Goal: Information Seeking & Learning: Check status

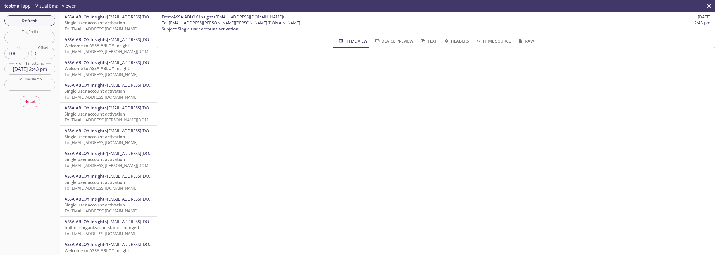
scroll to position [57, 0]
click at [41, 25] on button "Refresh" at bounding box center [29, 20] width 51 height 11
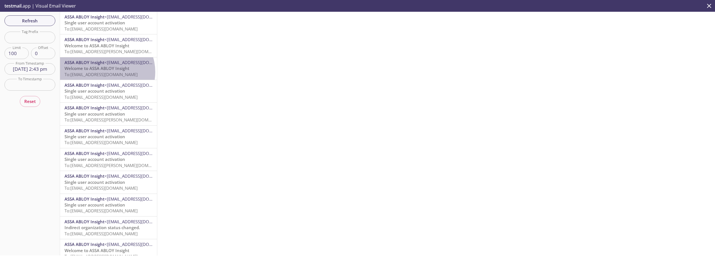
click at [105, 72] on span "To: [EMAIL_ADDRESS][DOMAIN_NAME]" at bounding box center [101, 74] width 73 height 6
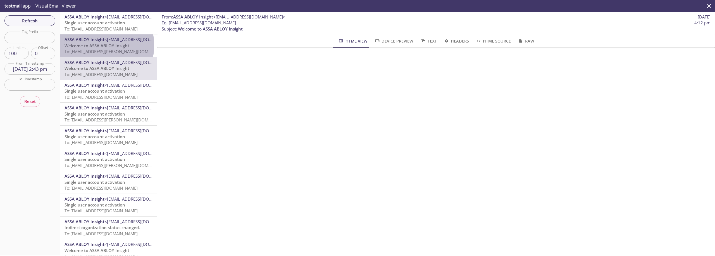
click at [93, 45] on span "Welcome to ASSA ABLOY Insight" at bounding box center [97, 46] width 65 height 6
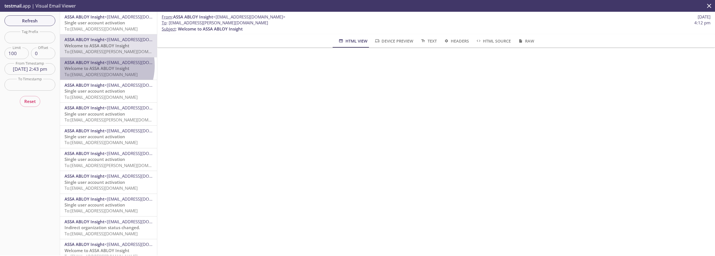
click at [96, 66] on span "Welcome to ASSA ABLOY Insight" at bounding box center [97, 68] width 65 height 6
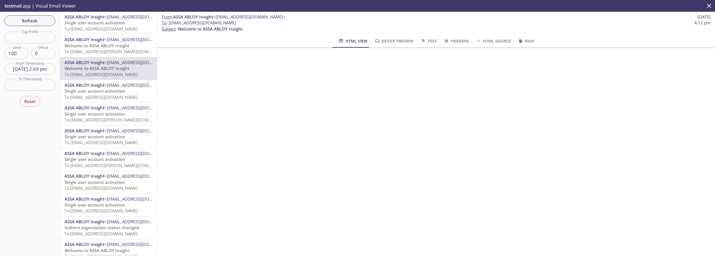
click at [101, 48] on span "Welcome to ASSA ABLOY Insight" at bounding box center [97, 46] width 65 height 6
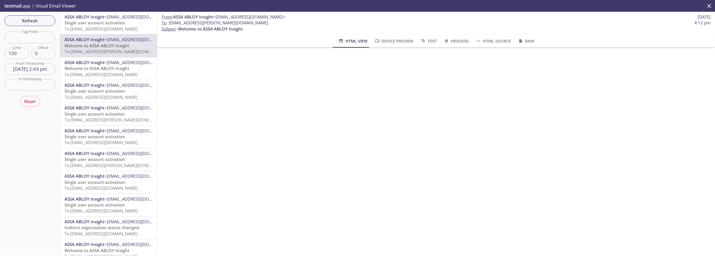
click at [97, 73] on span "To: [EMAIL_ADDRESS][DOMAIN_NAME]" at bounding box center [101, 74] width 73 height 6
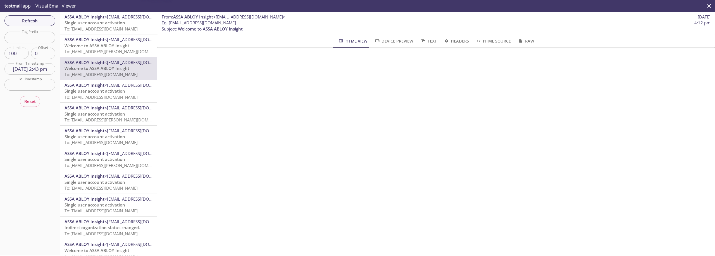
click at [102, 48] on span "Welcome to ASSA ABLOY Insight" at bounding box center [97, 46] width 65 height 6
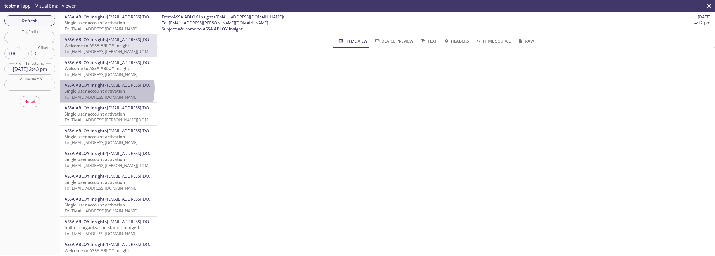
click at [94, 88] on span "ASSA ABLOY Insight" at bounding box center [85, 85] width 40 height 6
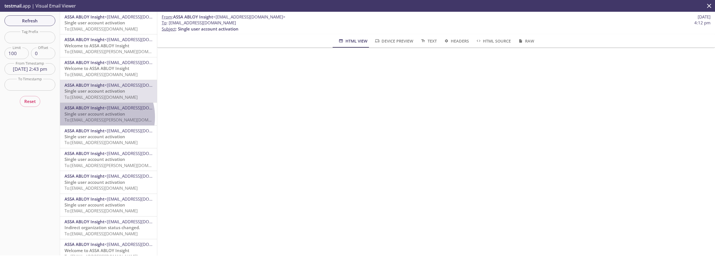
click at [98, 116] on span "Single user account activation" at bounding box center [95, 114] width 61 height 6
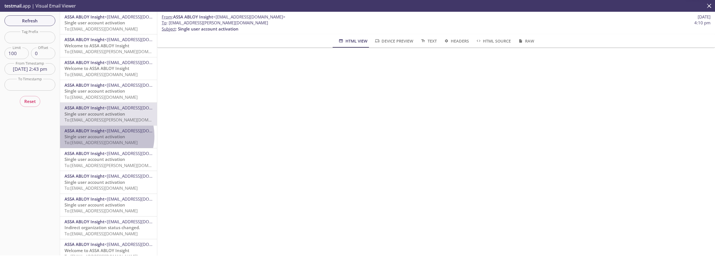
click at [100, 136] on span "Single user account activation" at bounding box center [95, 137] width 61 height 6
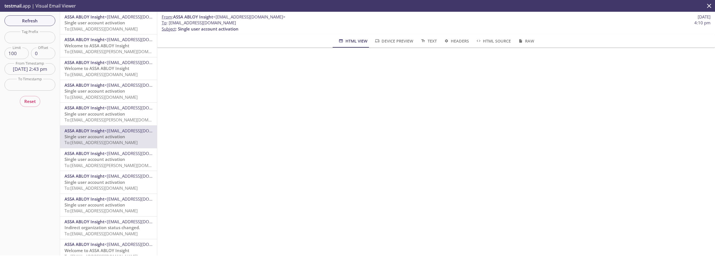
click at [108, 80] on div "ASSA ABLOY Insight <[EMAIL_ADDRESS][DOMAIN_NAME]> Single user account activatio…" at bounding box center [108, 91] width 97 height 22
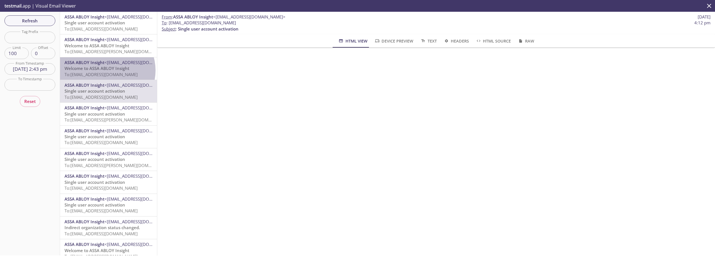
click at [107, 70] on span "Welcome to ASSA ABLOY Insight" at bounding box center [97, 68] width 65 height 6
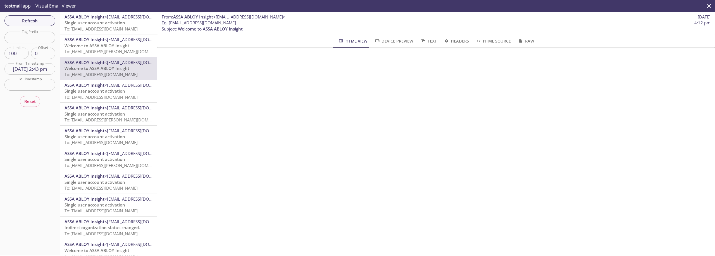
click at [87, 48] on span "Welcome to ASSA ABLOY Insight" at bounding box center [97, 46] width 65 height 6
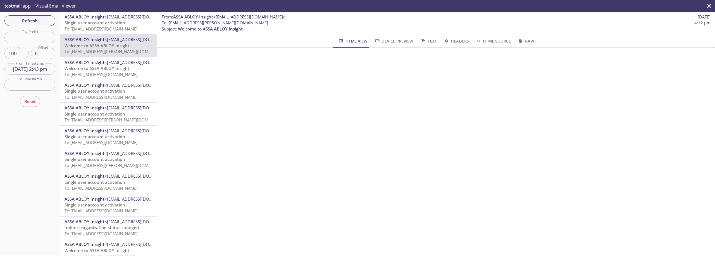
click at [117, 70] on span "Welcome to ASSA ABLOY Insight" at bounding box center [97, 68] width 65 height 6
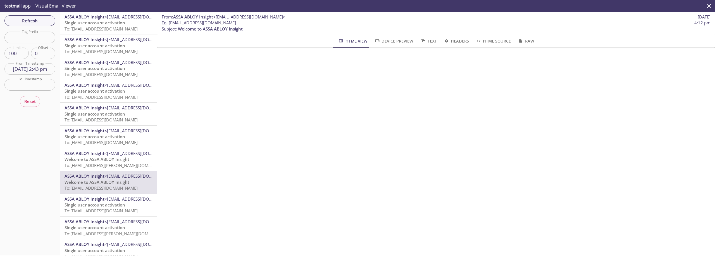
click at [111, 19] on span "<[EMAIL_ADDRESS][DOMAIN_NAME]>" at bounding box center [140, 17] width 72 height 6
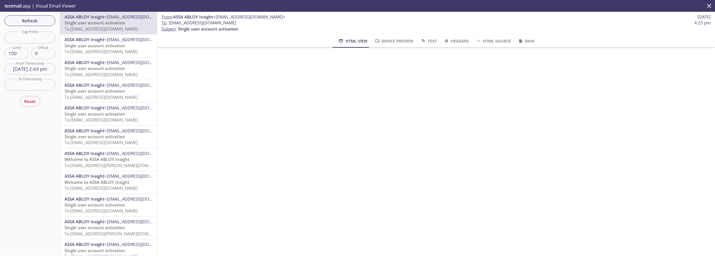
click at [107, 48] on span "Single user account activation" at bounding box center [95, 46] width 61 height 6
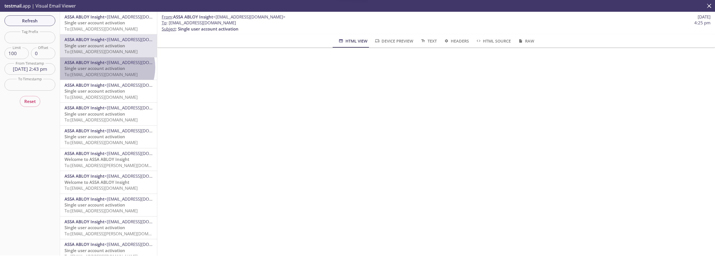
click at [107, 67] on span "Single user account activation" at bounding box center [95, 68] width 61 height 6
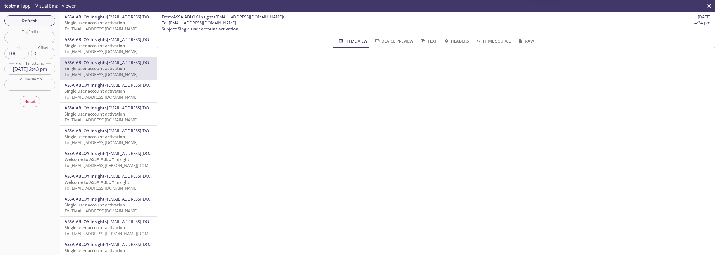
click at [107, 83] on span "<[EMAIL_ADDRESS][DOMAIN_NAME]>" at bounding box center [140, 85] width 72 height 6
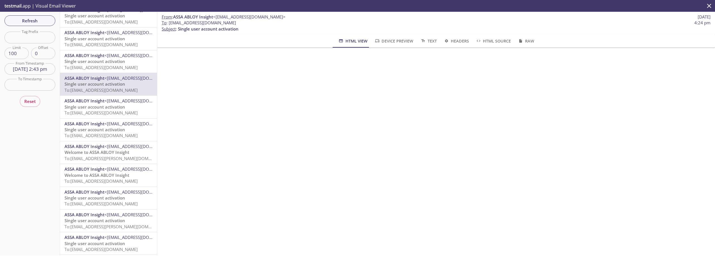
scroll to position [11, 0]
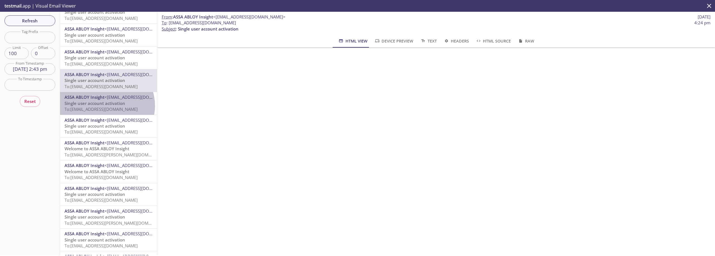
click at [105, 106] on span "Single user account activation" at bounding box center [95, 103] width 61 height 6
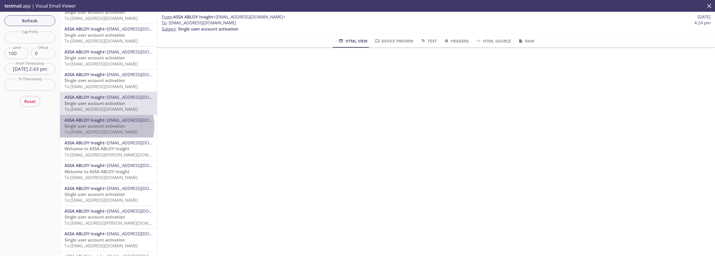
click at [105, 126] on span "Single user account activation" at bounding box center [95, 126] width 61 height 6
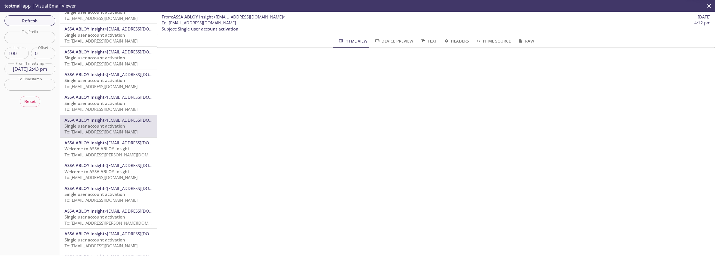
scroll to position [25, 0]
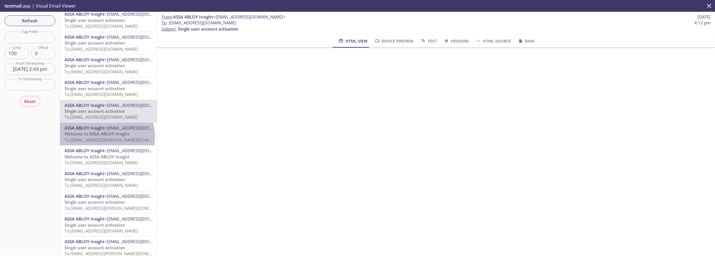
click at [103, 137] on span "To: [EMAIL_ADDRESS][PERSON_NAME][DOMAIN_NAME]" at bounding box center [117, 140] width 105 height 6
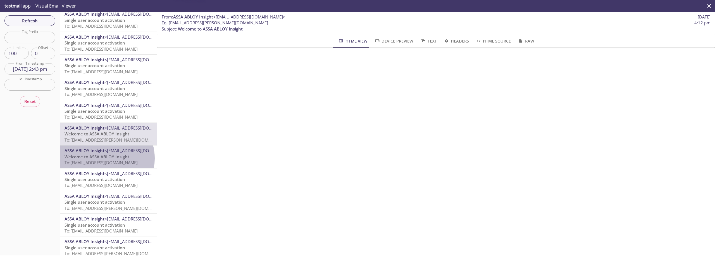
click at [102, 158] on span "Welcome to ASSA ABLOY Insight" at bounding box center [97, 157] width 65 height 6
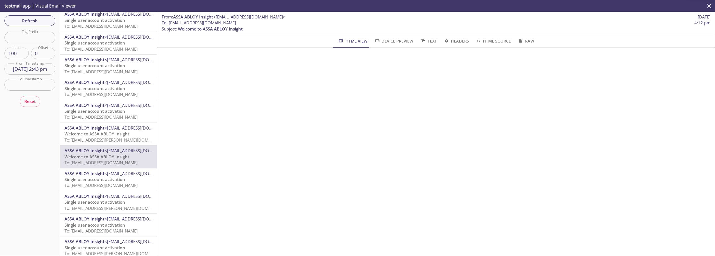
click at [105, 127] on span "<[EMAIL_ADDRESS][DOMAIN_NAME]>" at bounding box center [140, 128] width 72 height 6
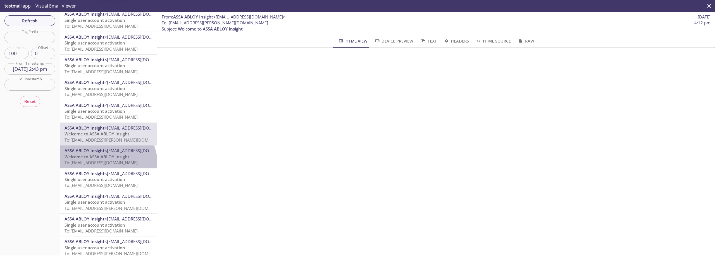
click at [107, 163] on span "To: [EMAIL_ADDRESS][DOMAIN_NAME]" at bounding box center [101, 162] width 73 height 6
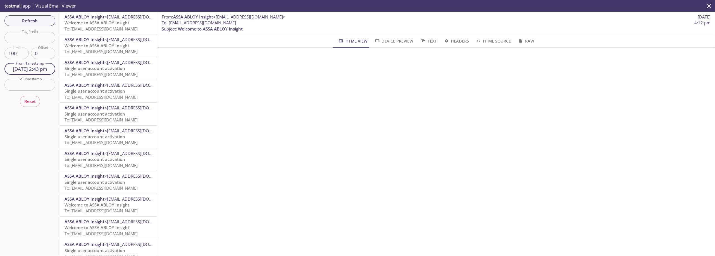
click at [36, 72] on input "[DATE] 2:43 pm" at bounding box center [29, 68] width 51 height 11
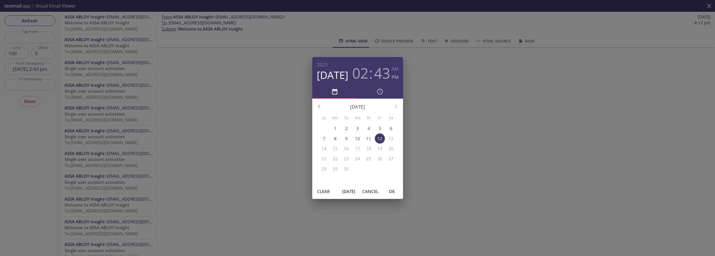
click at [346, 193] on span "[DATE]" at bounding box center [348, 190] width 13 height 7
click at [388, 191] on span "OK" at bounding box center [391, 190] width 13 height 7
type input "[DATE] 4:51 pm"
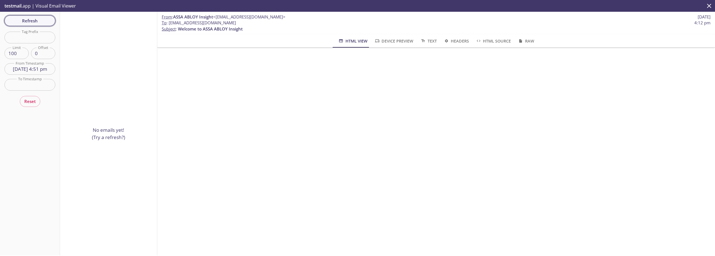
click at [40, 21] on span "Refresh" at bounding box center [30, 20] width 42 height 7
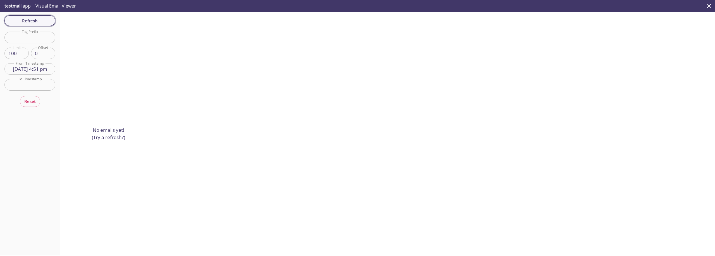
click at [16, 20] on span "Refresh" at bounding box center [30, 20] width 42 height 7
click at [38, 22] on span "Refresh" at bounding box center [30, 20] width 42 height 7
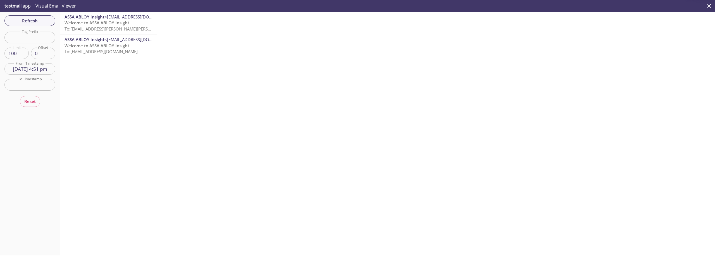
click at [82, 44] on span "Welcome to ASSA ABLOY Insight" at bounding box center [97, 46] width 65 height 6
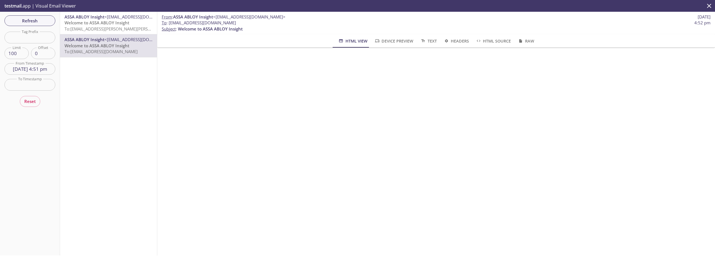
click at [93, 24] on span "Welcome to ASSA ABLOY Insight" at bounding box center [97, 23] width 65 height 6
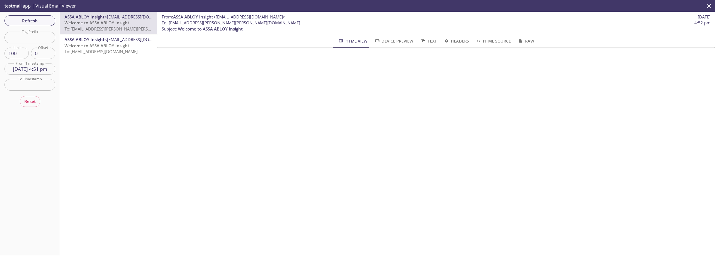
click at [95, 53] on span "To: [EMAIL_ADDRESS][DOMAIN_NAME]" at bounding box center [101, 52] width 73 height 6
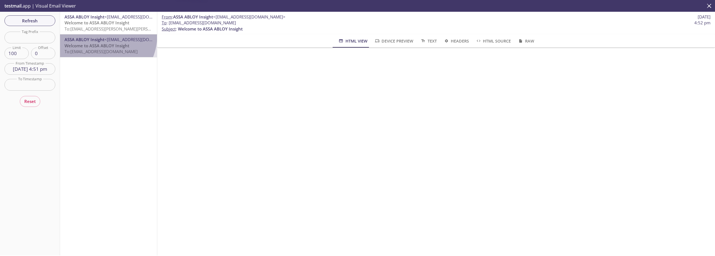
click at [98, 35] on div "ASSA ABLOY Insight <[EMAIL_ADDRESS][DOMAIN_NAME]> Welcome to ASSA ABLOY Insight…" at bounding box center [108, 45] width 97 height 22
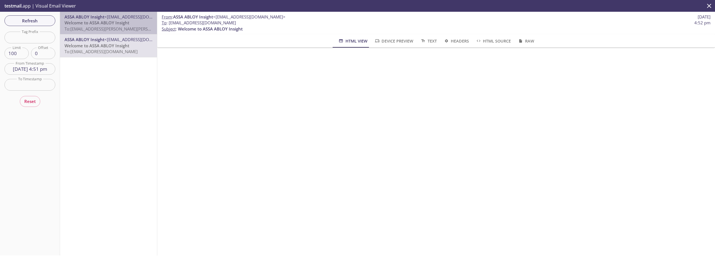
click at [111, 22] on span "Welcome to ASSA ABLOY Insight" at bounding box center [97, 23] width 65 height 6
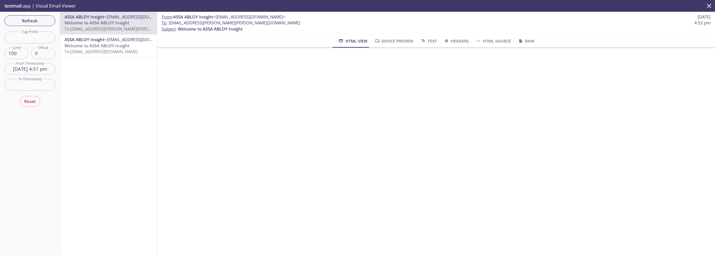
click at [108, 43] on span "Welcome to ASSA ABLOY Insight" at bounding box center [97, 46] width 65 height 6
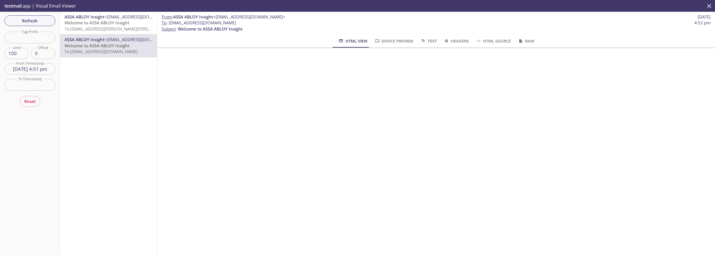
click at [111, 30] on span "To: [EMAIL_ADDRESS][PERSON_NAME][PERSON_NAME][DOMAIN_NAME]" at bounding box center [133, 29] width 137 height 6
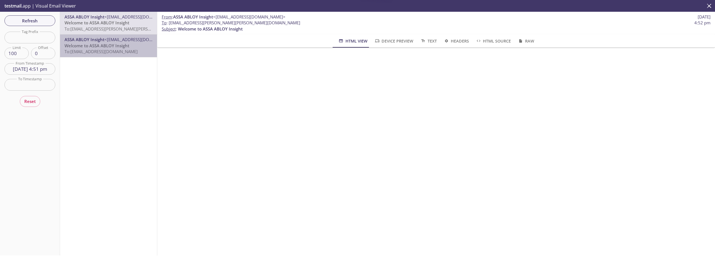
click at [109, 51] on span "To: [EMAIL_ADDRESS][DOMAIN_NAME]" at bounding box center [101, 52] width 73 height 6
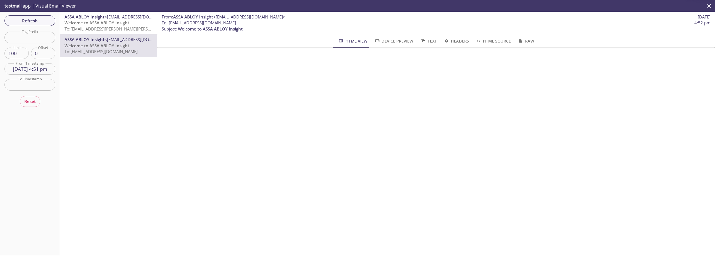
click at [113, 30] on span "To: [EMAIL_ADDRESS][PERSON_NAME][PERSON_NAME][DOMAIN_NAME]" at bounding box center [133, 29] width 137 height 6
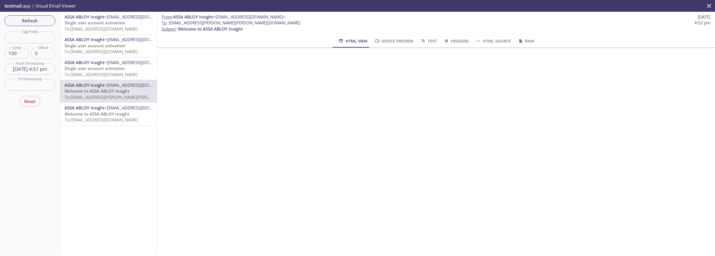
click at [102, 116] on span "Welcome to ASSA ABLOY Insight" at bounding box center [97, 114] width 65 height 6
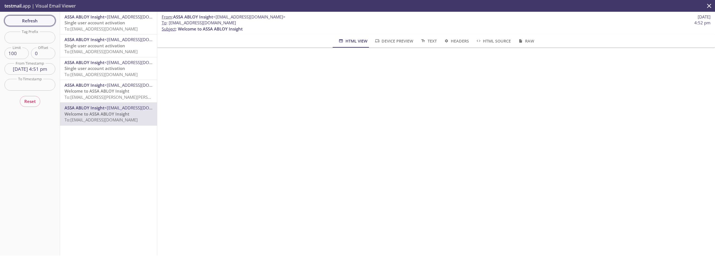
click at [40, 21] on span "Refresh" at bounding box center [30, 20] width 42 height 7
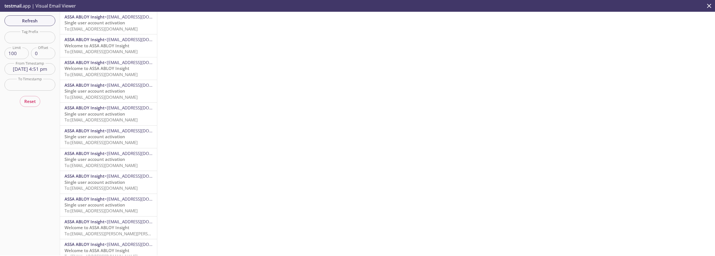
click at [95, 68] on span "Welcome to ASSA ABLOY Insight" at bounding box center [97, 68] width 65 height 6
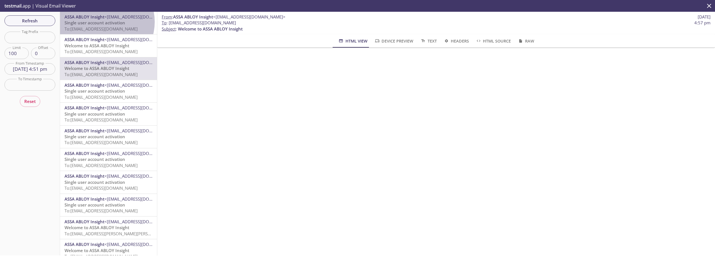
click at [103, 22] on span "Single user account activation" at bounding box center [95, 23] width 61 height 6
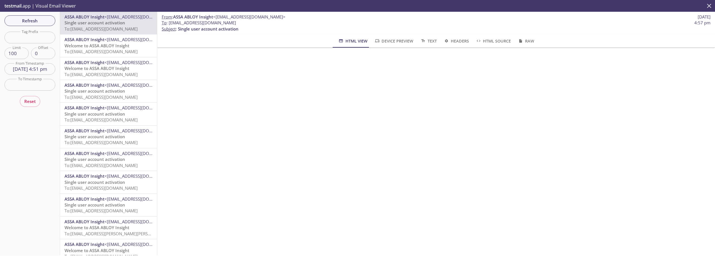
click at [709, 5] on icon "close" at bounding box center [708, 5] width 7 height 7
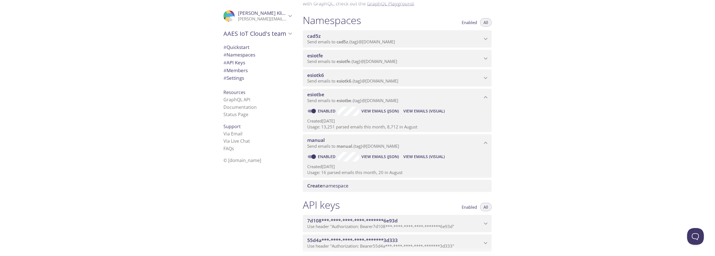
click at [434, 156] on span "View Emails (Visual)" at bounding box center [423, 156] width 41 height 7
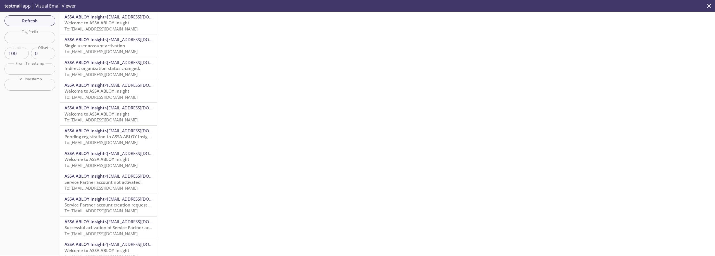
click at [90, 28] on span "To: [EMAIL_ADDRESS][DOMAIN_NAME]" at bounding box center [101, 29] width 73 height 6
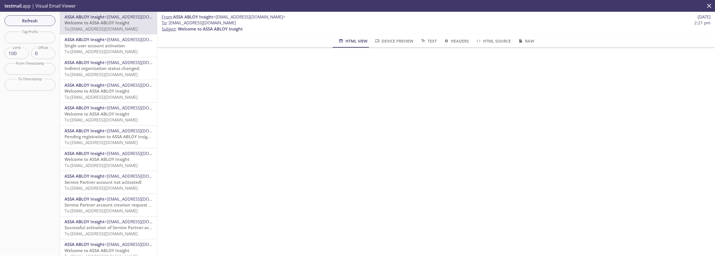
drag, startPoint x: 169, startPoint y: 24, endPoint x: 261, endPoint y: 22, distance: 91.9
click at [261, 22] on span "To : [EMAIL_ADDRESS][DOMAIN_NAME] 2:21 pm" at bounding box center [436, 23] width 549 height 6
copy span "[EMAIL_ADDRESS][DOMAIN_NAME]"
click at [39, 23] on span "Refresh" at bounding box center [30, 20] width 42 height 7
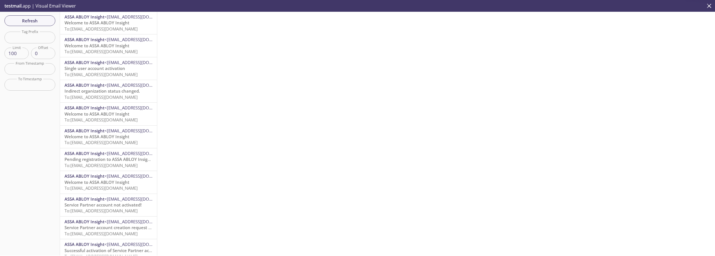
click at [80, 25] on span "Welcome to ASSA ABLOY Insight" at bounding box center [97, 23] width 65 height 6
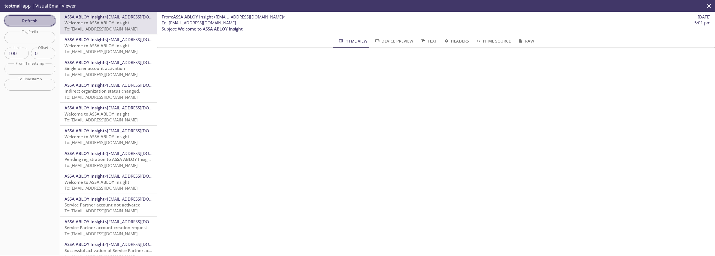
click at [27, 18] on span "Refresh" at bounding box center [30, 20] width 42 height 7
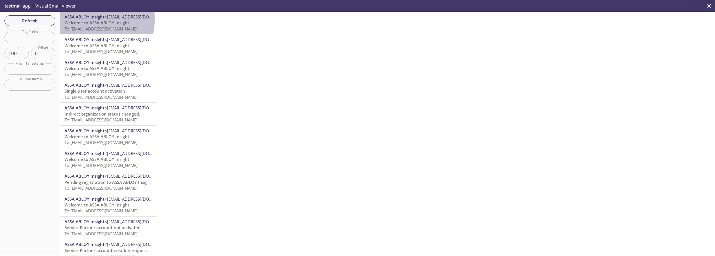
click at [78, 19] on span "ASSA ABLOY Insight" at bounding box center [85, 17] width 40 height 6
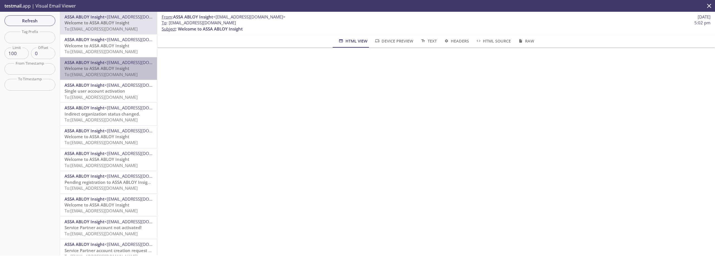
click at [111, 63] on span "<[EMAIL_ADDRESS][DOMAIN_NAME]>" at bounding box center [140, 62] width 72 height 6
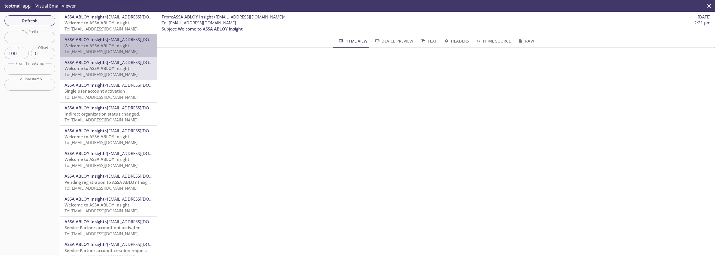
click at [109, 44] on span "Welcome to ASSA ABLOY Insight" at bounding box center [97, 46] width 65 height 6
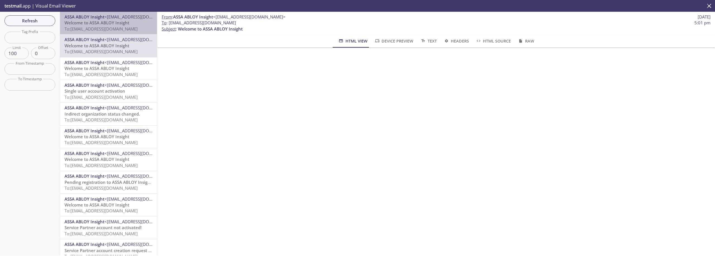
click at [111, 29] on span "To: [EMAIL_ADDRESS][DOMAIN_NAME]" at bounding box center [101, 29] width 73 height 6
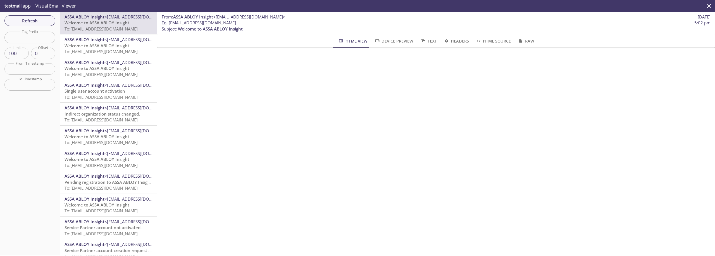
click at [712, 7] on icon "close" at bounding box center [708, 5] width 7 height 7
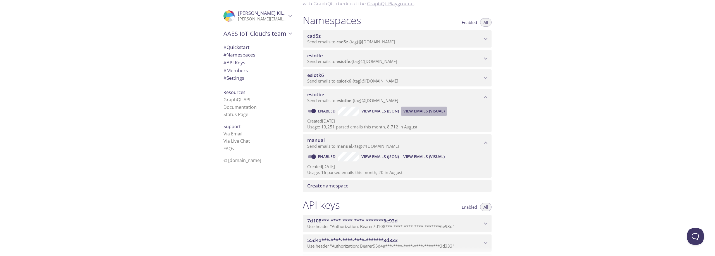
click at [426, 108] on span "View Emails (Visual)" at bounding box center [423, 111] width 41 height 7
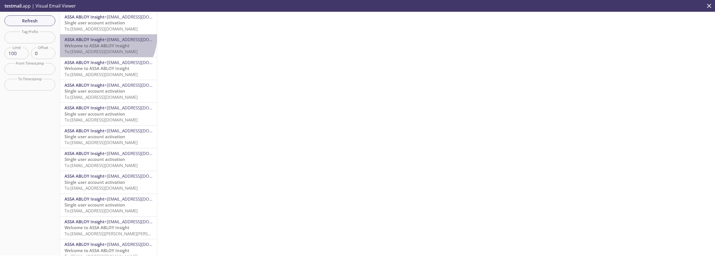
click at [105, 36] on div "ASSA ABLOY Insight <[EMAIL_ADDRESS][DOMAIN_NAME]> Welcome to ASSA ABLOY Insight…" at bounding box center [108, 45] width 97 height 22
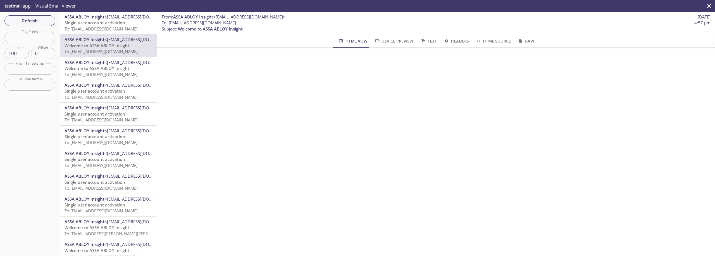
click at [95, 73] on span "To: [EMAIL_ADDRESS][DOMAIN_NAME]" at bounding box center [101, 74] width 73 height 6
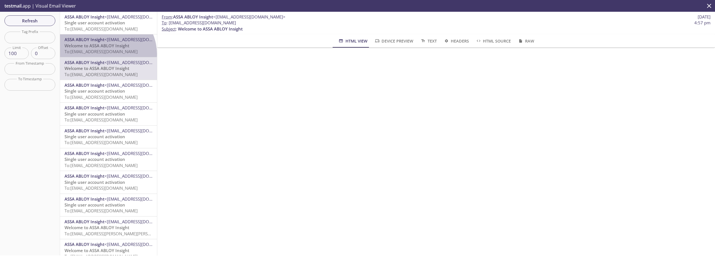
click at [105, 54] on span "To: [EMAIL_ADDRESS][DOMAIN_NAME]" at bounding box center [101, 52] width 73 height 6
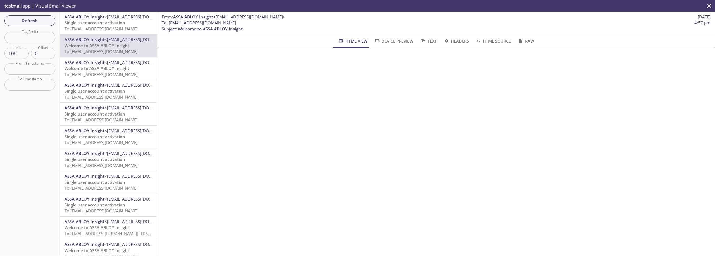
click at [104, 67] on span "Welcome to ASSA ABLOY Insight" at bounding box center [97, 68] width 65 height 6
